Goal: Task Accomplishment & Management: Manage account settings

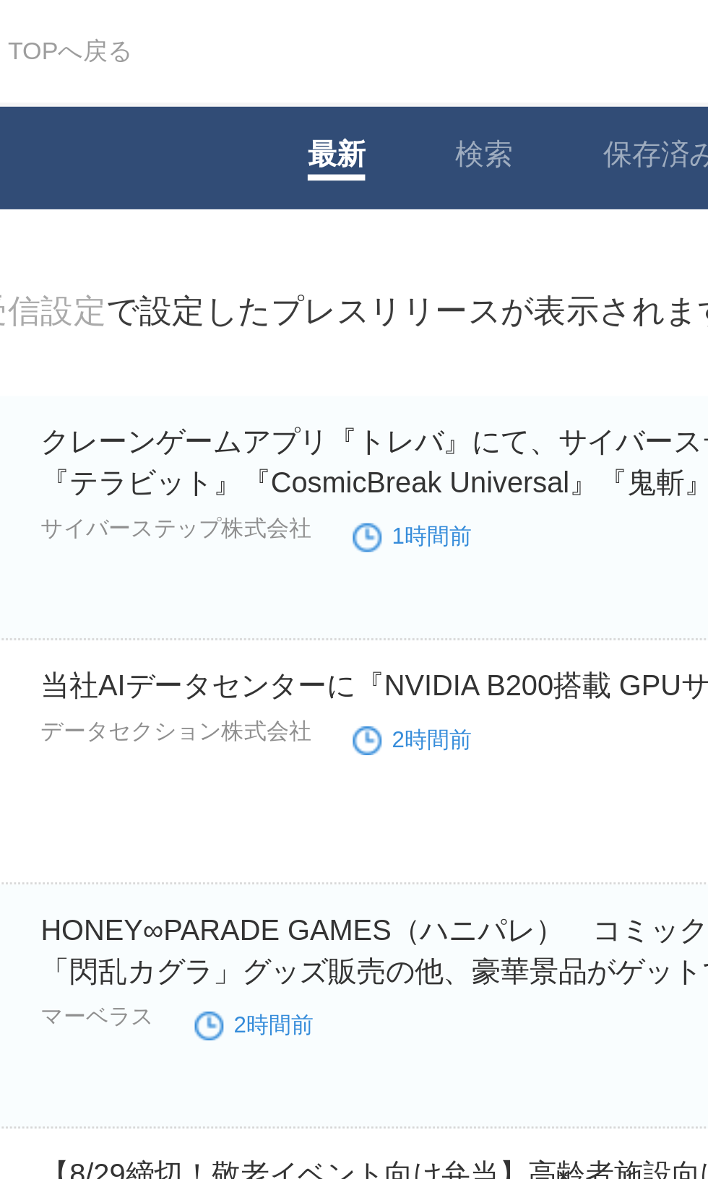
click at [305, 55] on link "最新" at bounding box center [299, 55] width 20 height 15
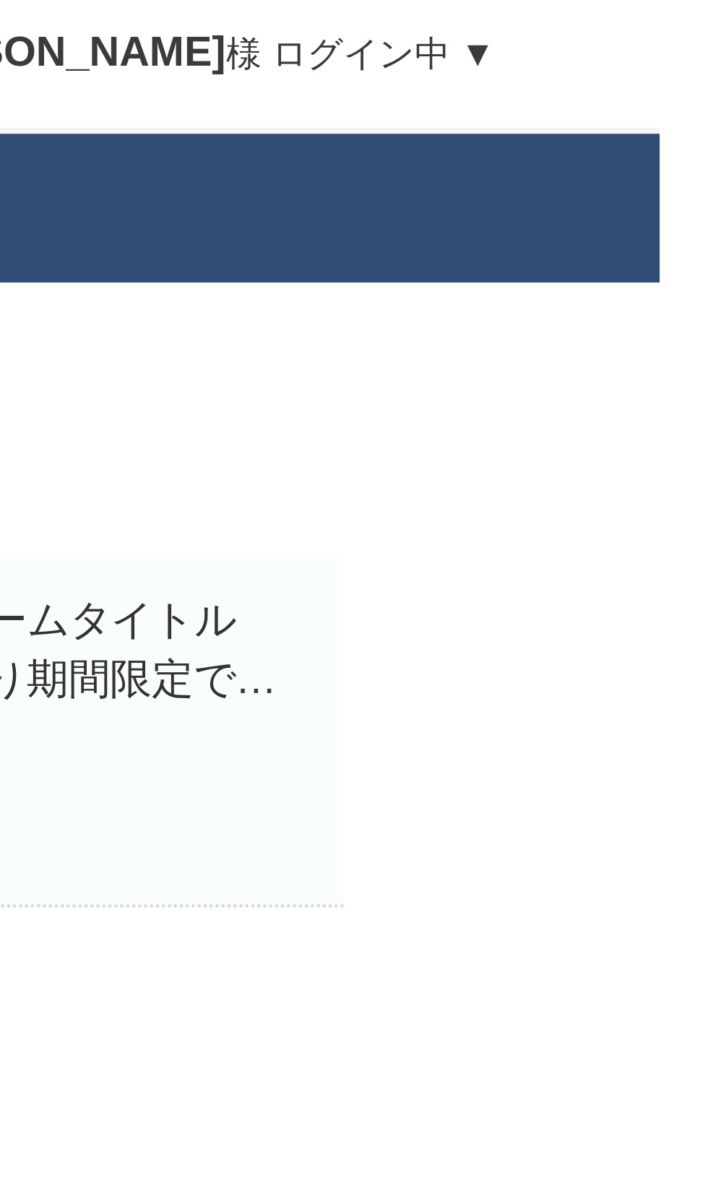
click at [664, 21] on link "[PERSON_NAME] ログイン中 ▼" at bounding box center [593, 18] width 150 height 10
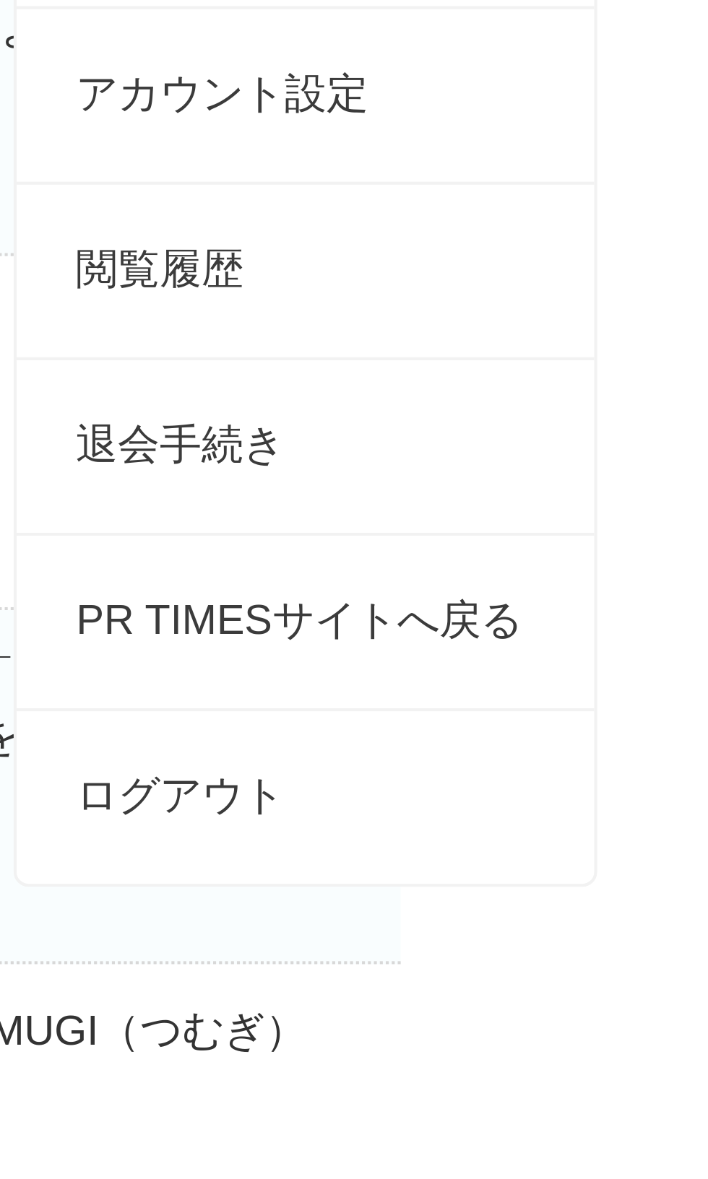
click at [591, 282] on link "退会手続き" at bounding box center [608, 272] width 140 height 42
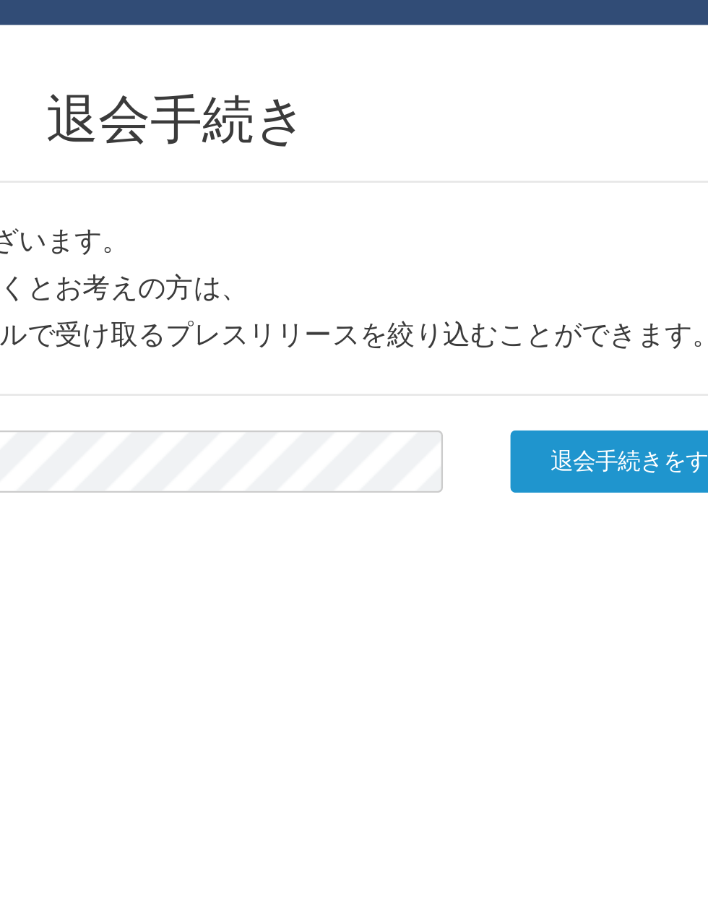
click at [576, 256] on input "退会手続きをする" at bounding box center [592, 256] width 108 height 26
